Goal: Task Accomplishment & Management: Use online tool/utility

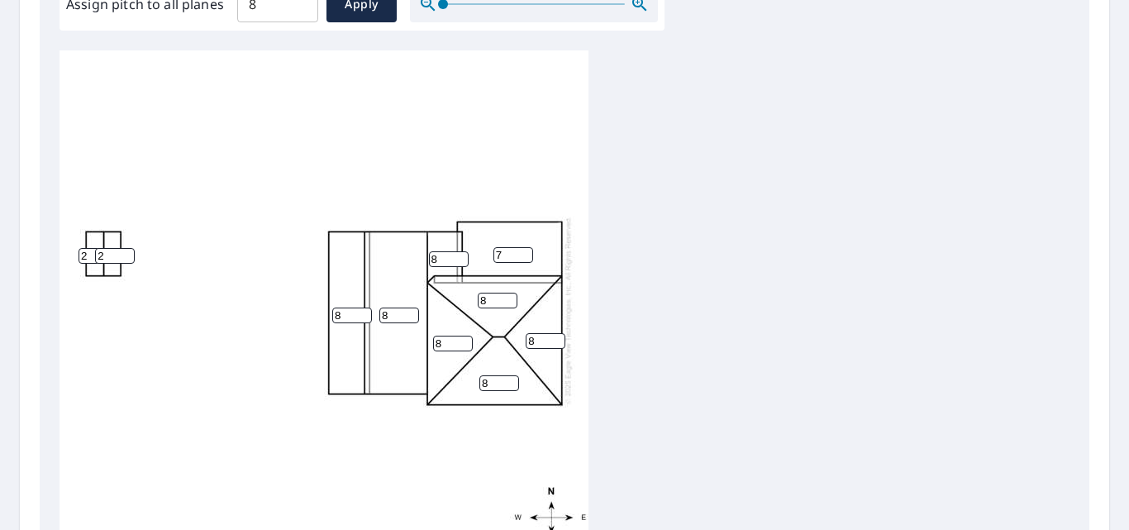
click at [524, 256] on input "7" at bounding box center [513, 255] width 40 height 16
click at [524, 256] on input "6" at bounding box center [513, 255] width 40 height 16
click at [524, 256] on input "5" at bounding box center [513, 255] width 40 height 16
click at [524, 256] on input "4" at bounding box center [513, 255] width 40 height 16
click at [524, 256] on input "3" at bounding box center [513, 255] width 40 height 16
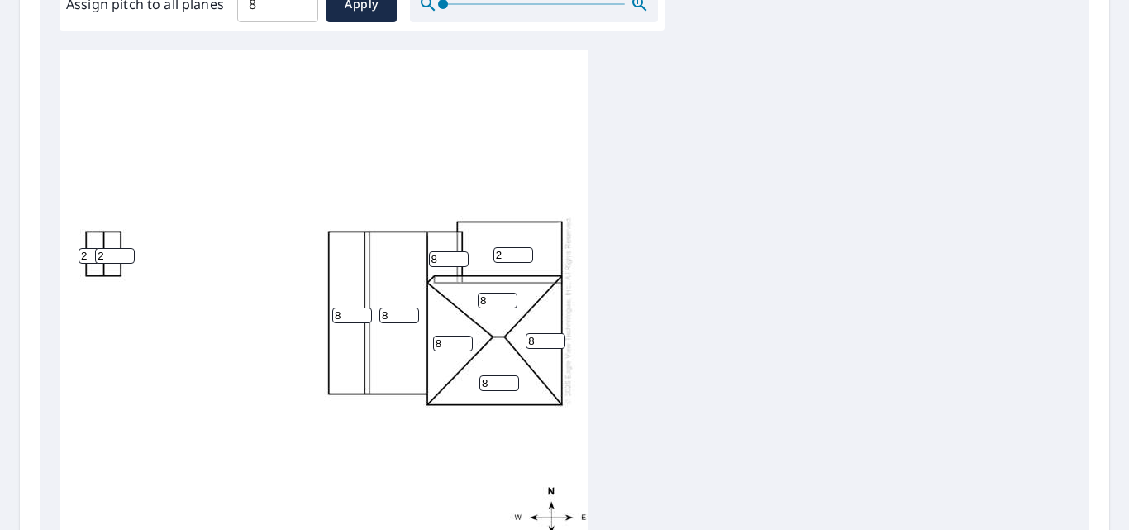
type input "2"
click at [524, 256] on input "2" at bounding box center [513, 255] width 40 height 16
click at [459, 259] on input "7" at bounding box center [449, 259] width 40 height 16
click at [459, 259] on input "6" at bounding box center [449, 259] width 40 height 16
click at [459, 259] on input "5" at bounding box center [449, 259] width 40 height 16
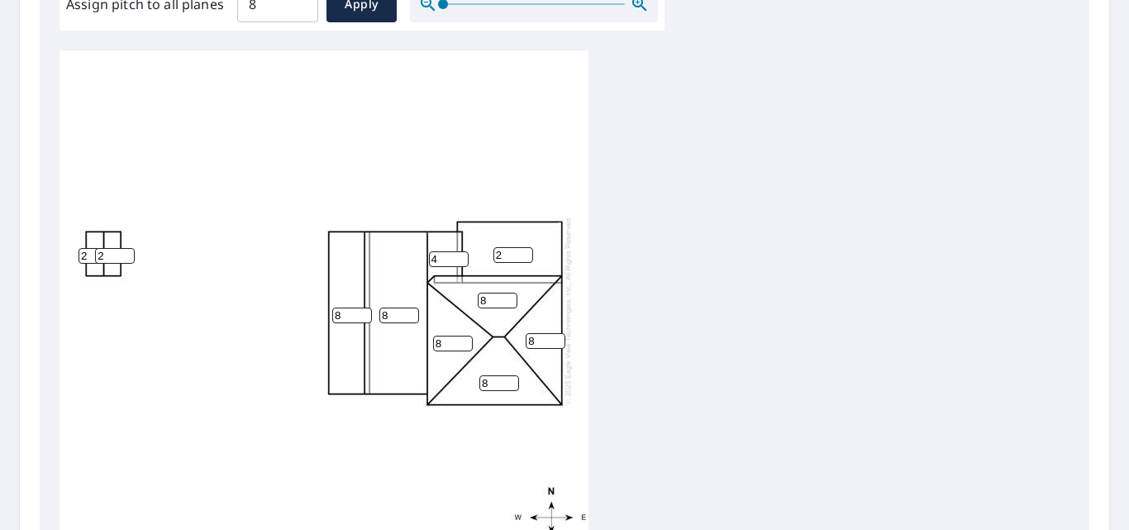
type input "4"
click at [459, 259] on input "4" at bounding box center [449, 259] width 40 height 16
click at [411, 320] on input "7" at bounding box center [399, 315] width 40 height 16
click at [411, 320] on input "6" at bounding box center [399, 315] width 40 height 16
click at [411, 320] on input "5" at bounding box center [399, 315] width 40 height 16
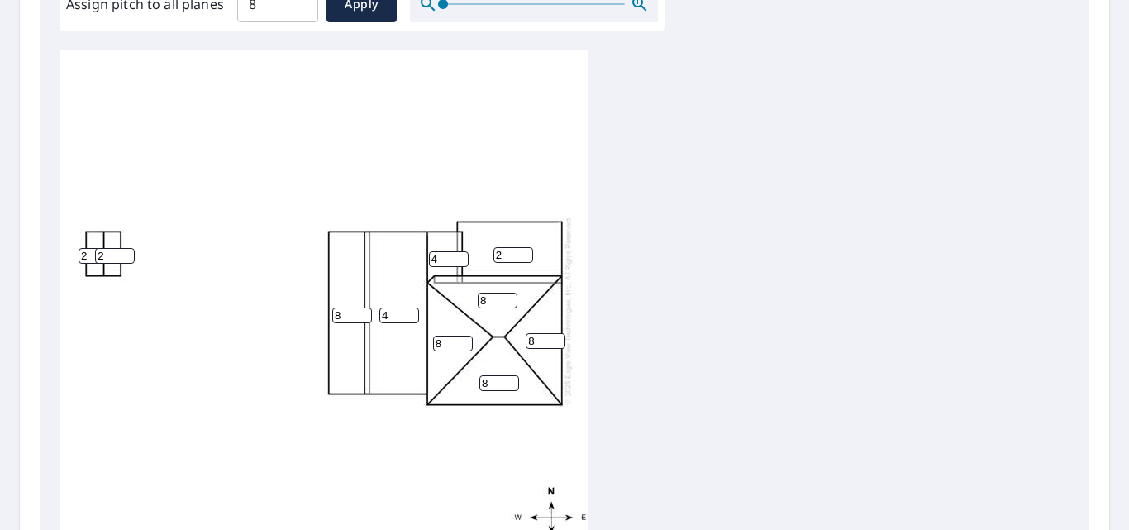
click at [411, 320] on input "4" at bounding box center [399, 315] width 40 height 16
click at [411, 320] on input "3" at bounding box center [399, 315] width 40 height 16
type input "4"
click at [409, 313] on input "4" at bounding box center [399, 315] width 40 height 16
click at [362, 318] on input "7" at bounding box center [352, 315] width 40 height 16
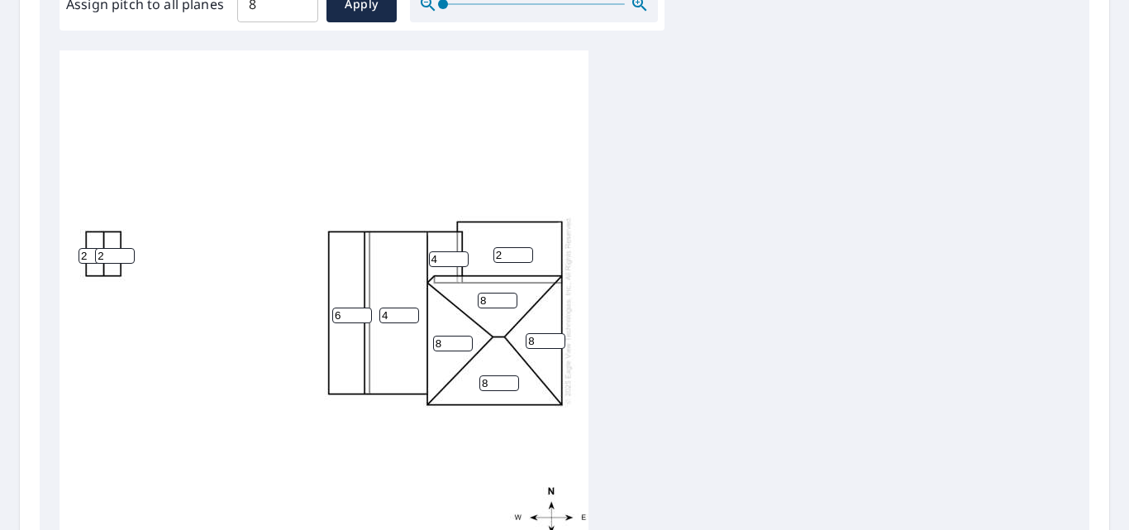
click at [362, 318] on input "6" at bounding box center [352, 315] width 40 height 16
click at [362, 318] on input "5" at bounding box center [352, 315] width 40 height 16
click at [362, 318] on input "4" at bounding box center [352, 315] width 40 height 16
click at [362, 318] on input "3" at bounding box center [352, 315] width 40 height 16
type input "2"
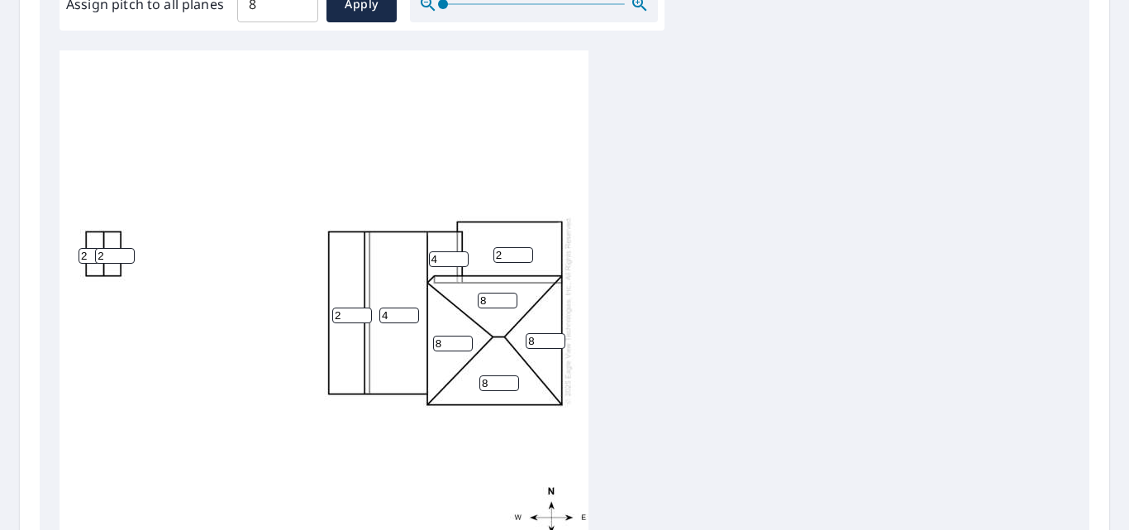
click at [362, 318] on input "2" at bounding box center [352, 315] width 40 height 16
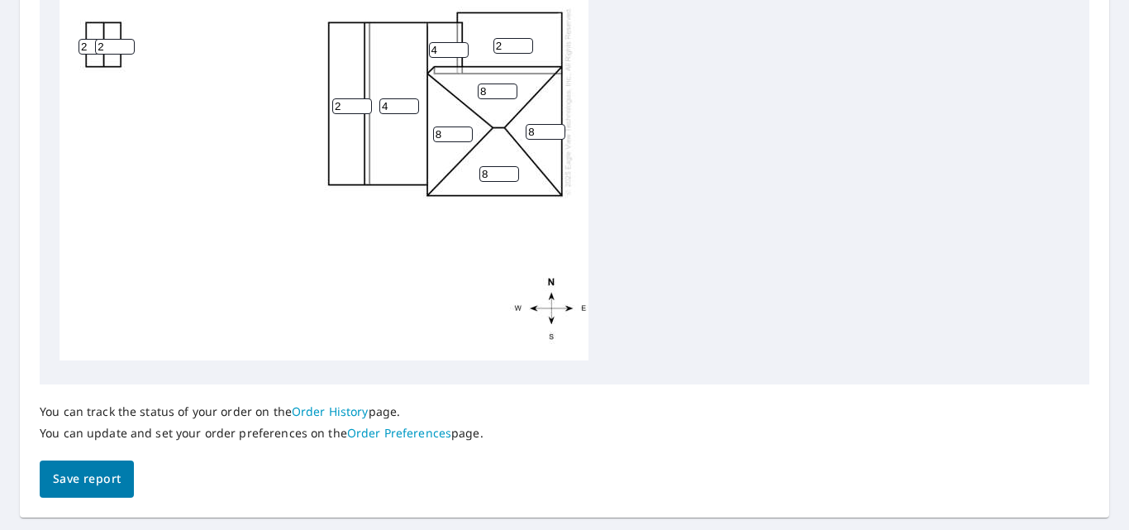
scroll to position [778, 0]
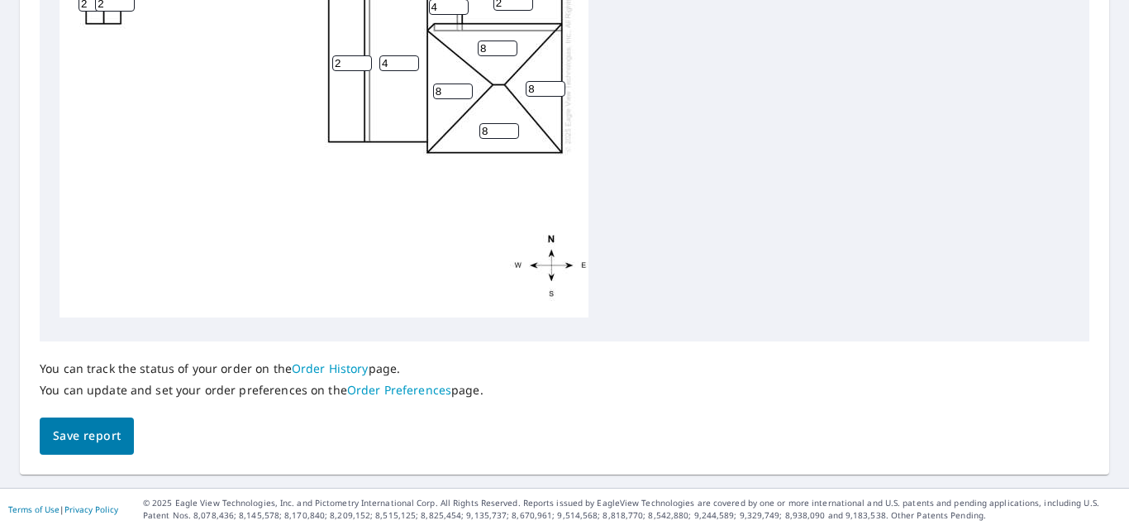
click at [103, 437] on span "Save report" at bounding box center [87, 435] width 68 height 21
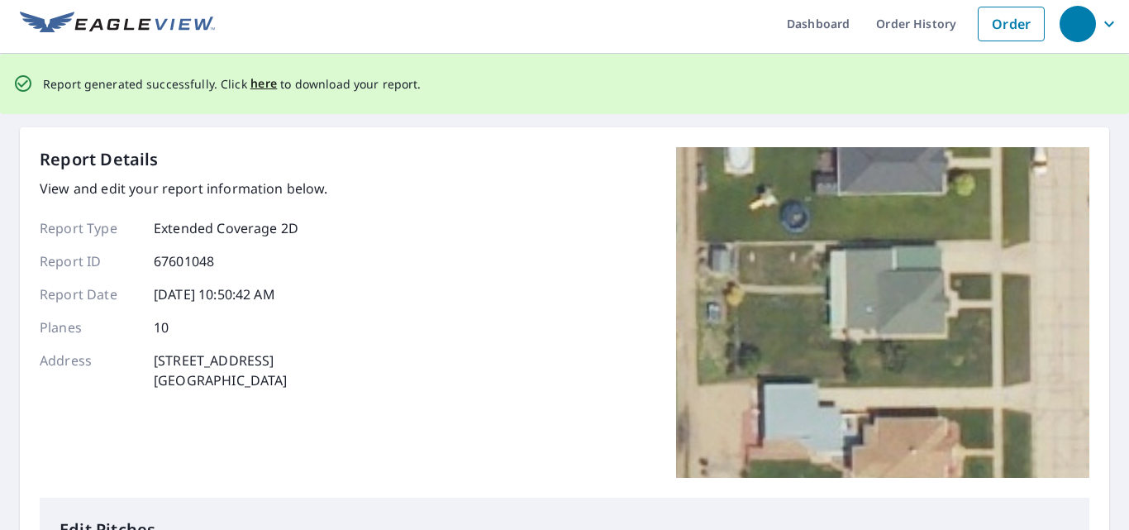
scroll to position [0, 0]
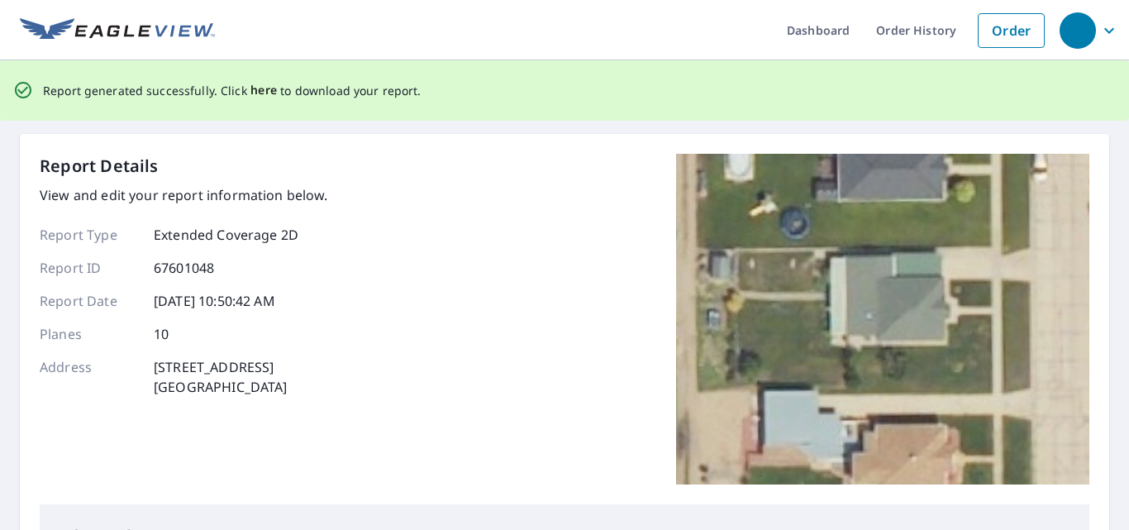
click at [256, 93] on span "here" at bounding box center [263, 90] width 27 height 21
